Goal: Task Accomplishment & Management: Manage account settings

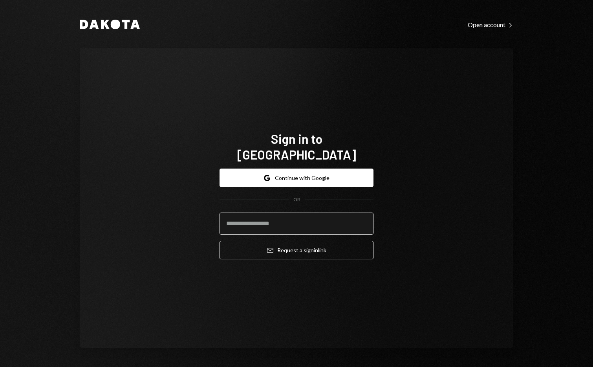
click at [283, 215] on input "email" at bounding box center [297, 224] width 154 height 22
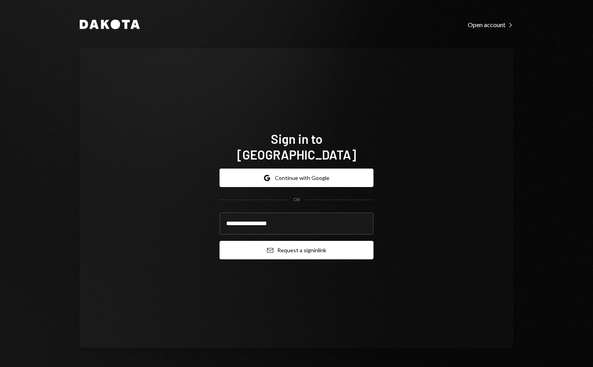
type input "**********"
click at [301, 248] on button "Email Request a sign in link" at bounding box center [297, 250] width 154 height 18
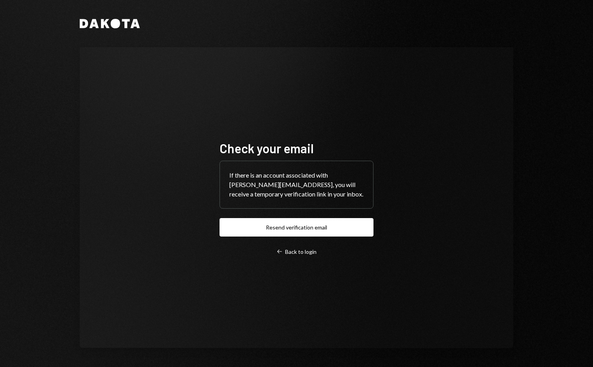
click at [465, 96] on div "Check your email If there is an account associated with [PERSON_NAME][EMAIL_ADD…" at bounding box center [297, 197] width 434 height 301
